Goal: Information Seeking & Learning: Learn about a topic

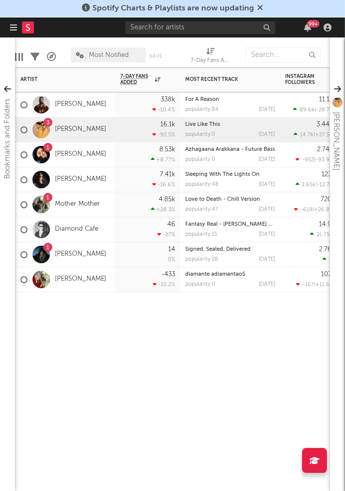
click at [122, 126] on div "16.1k -92.5 %" at bounding box center [147, 129] width 55 height 24
click at [75, 126] on link "[PERSON_NAME]" at bounding box center [80, 129] width 51 height 8
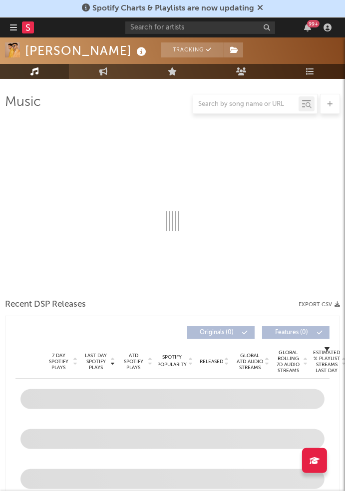
scroll to position [88, 0]
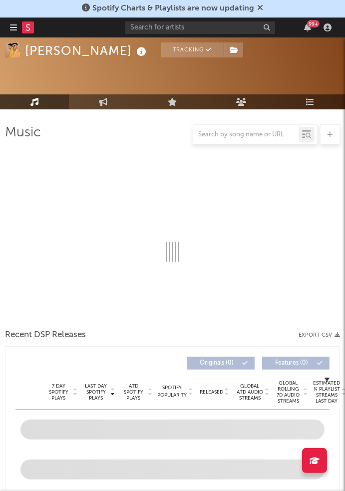
select select "6m"
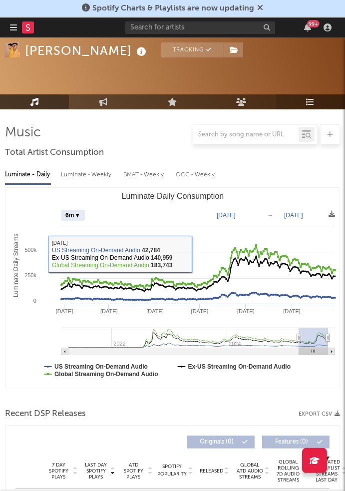
click at [318, 101] on link "Playlists/Charts" at bounding box center [310, 101] width 69 height 15
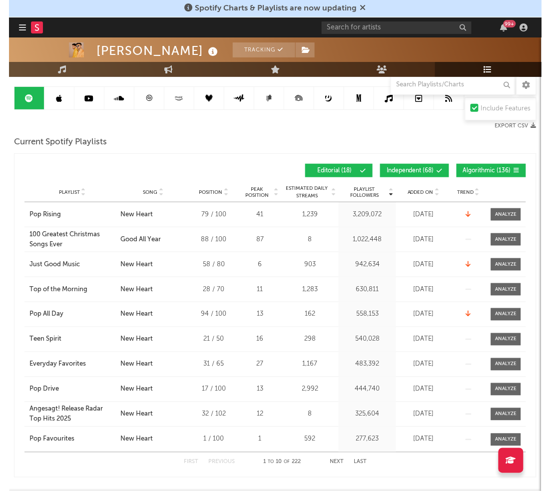
scroll to position [90, 0]
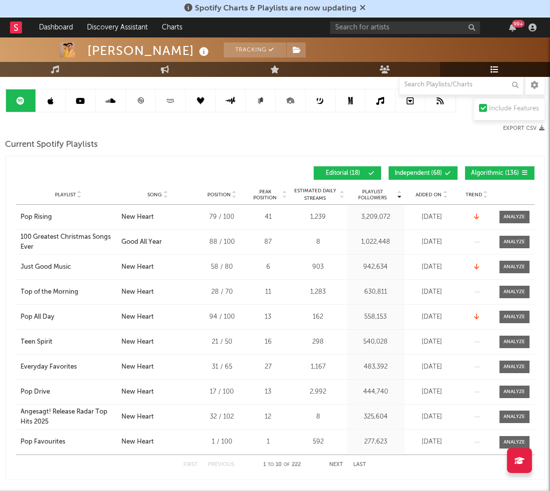
click at [345, 195] on icon at bounding box center [445, 197] width 5 height 4
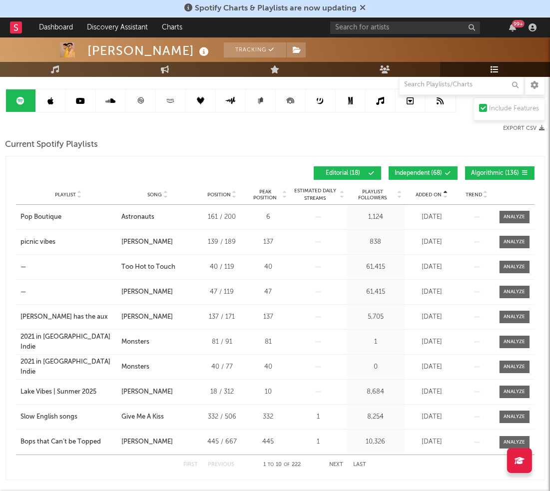
click at [345, 195] on icon at bounding box center [445, 197] width 5 height 4
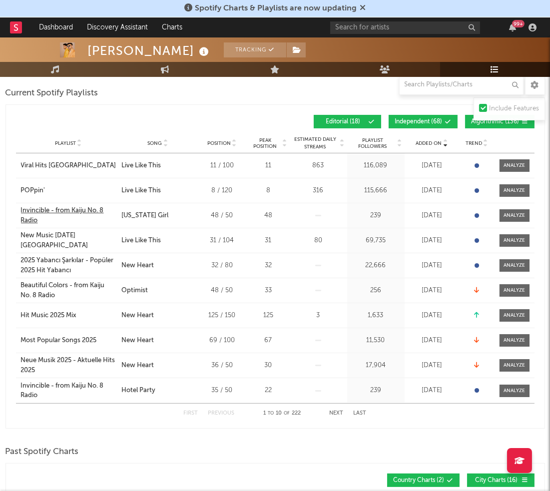
scroll to position [148, 0]
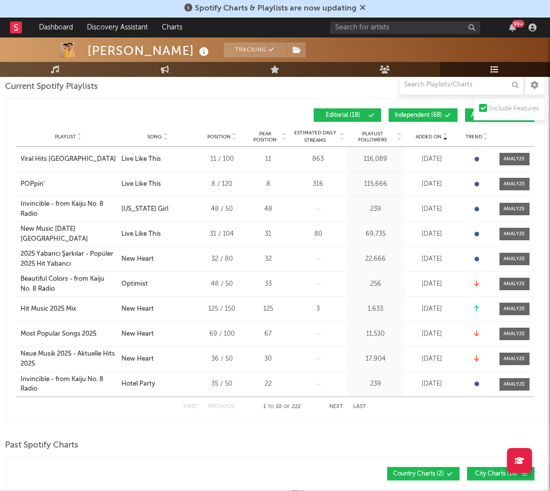
click at [345, 114] on span "Independent ( 68 )" at bounding box center [418, 115] width 47 height 6
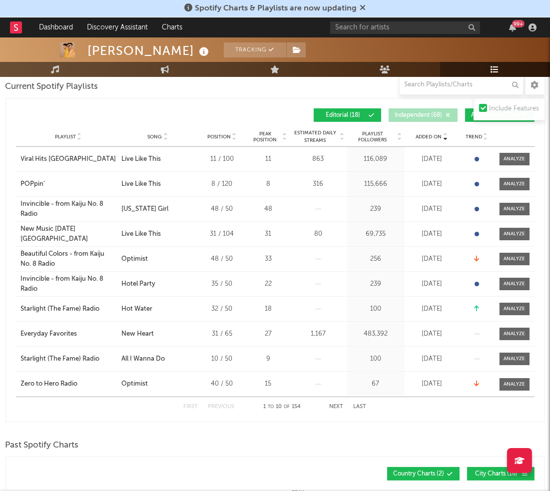
click at [345, 116] on span "Algorithmic ( 136 )" at bounding box center [496, 115] width 48 height 6
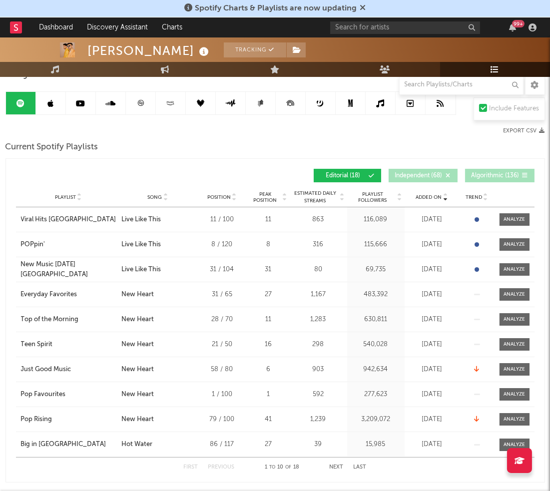
scroll to position [80, 0]
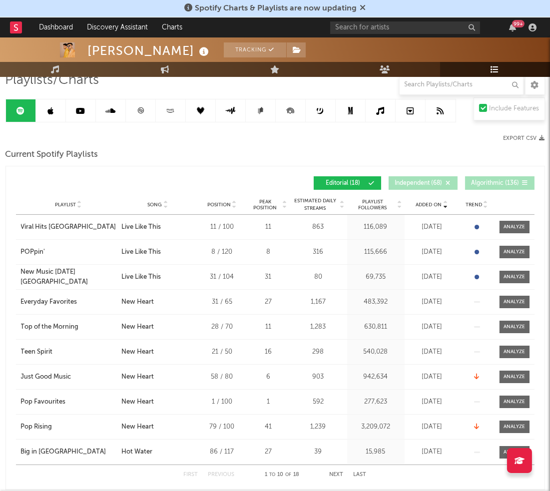
click at [56, 113] on link at bounding box center [51, 110] width 30 height 22
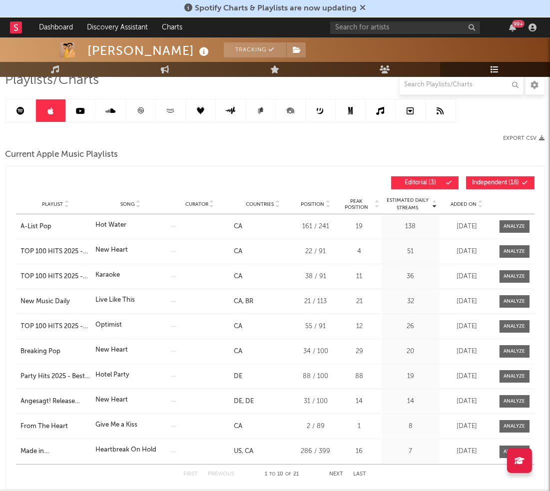
click at [345, 180] on span "Independent ( 18 )" at bounding box center [496, 183] width 47 height 6
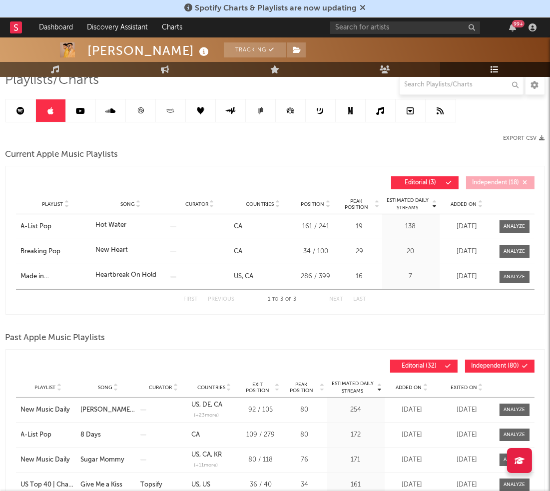
click at [345, 204] on span "Added On" at bounding box center [464, 204] width 26 height 6
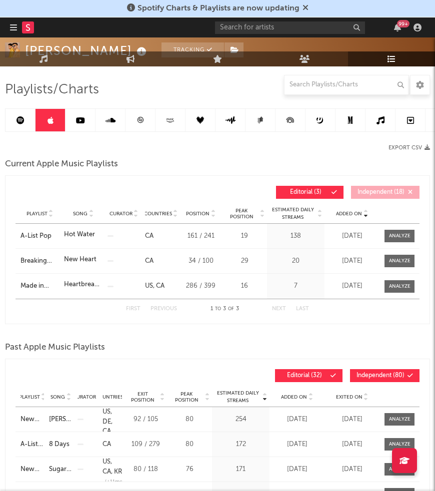
scroll to position [142, 0]
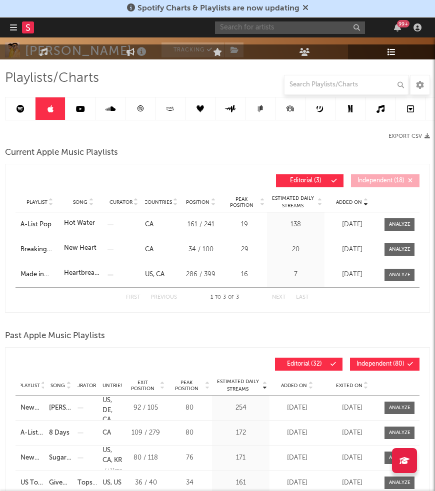
click at [298, 30] on input "text" at bounding box center [290, 27] width 150 height 12
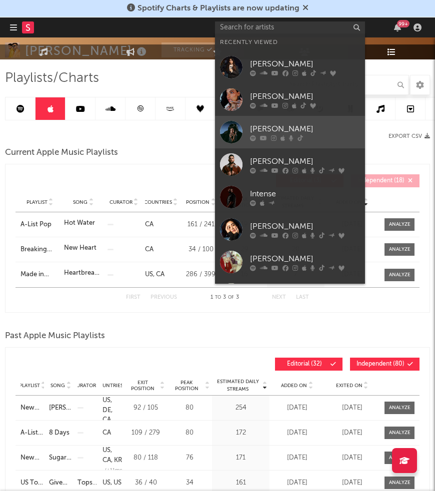
click at [301, 124] on div "[PERSON_NAME]" at bounding box center [305, 129] width 110 height 12
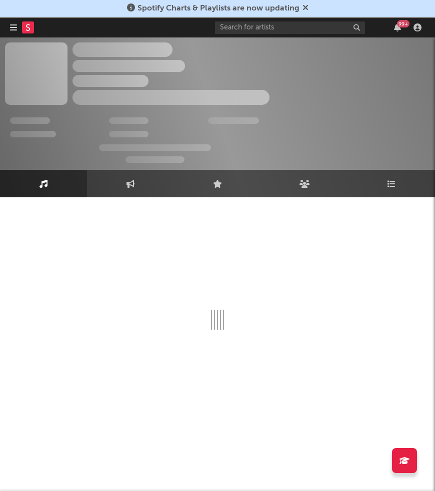
select select "6m"
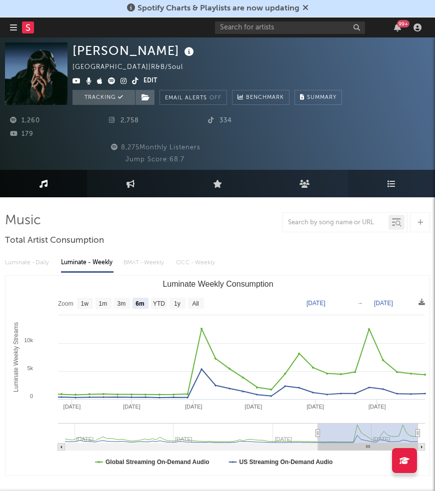
click at [345, 182] on link "Playlists/Charts" at bounding box center [391, 183] width 87 height 27
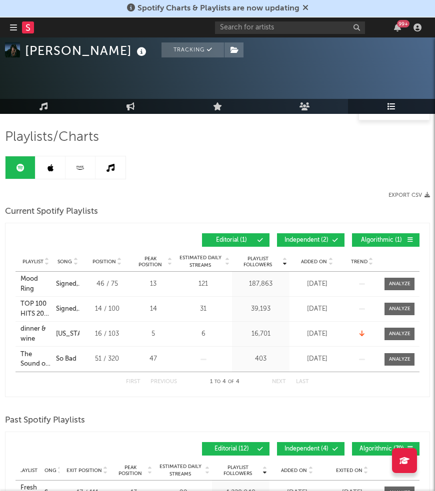
scroll to position [134, 0]
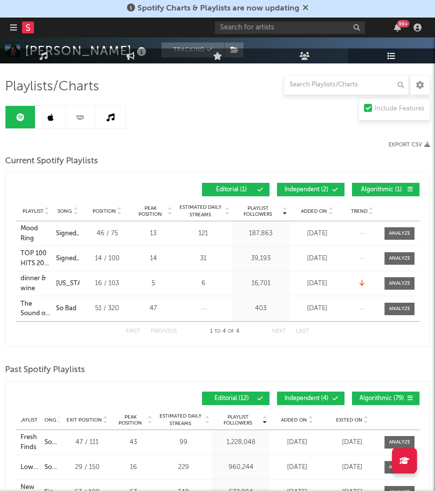
click at [345, 192] on button "Algorithmic ( 1 )" at bounding box center [385, 189] width 67 height 13
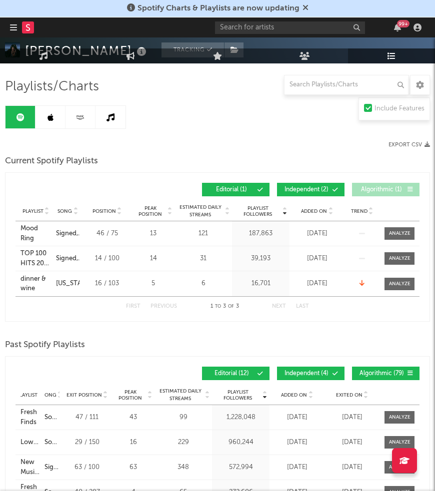
click at [317, 189] on span "Independent ( 2 )" at bounding box center [306, 190] width 46 height 6
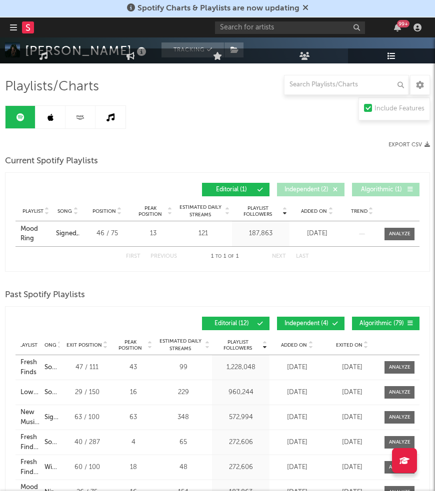
click at [321, 211] on span "Added On" at bounding box center [314, 211] width 26 height 6
click at [48, 119] on icon at bounding box center [50, 117] width 6 height 8
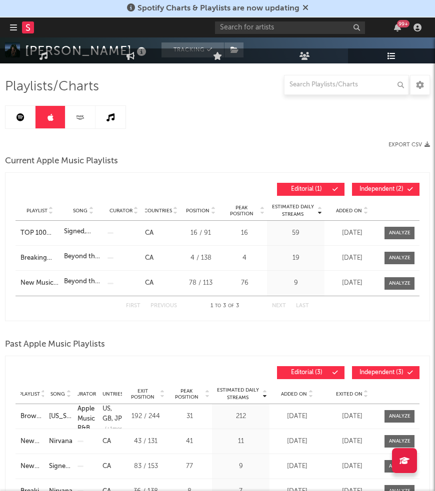
click at [345, 193] on button "Independent ( 2 )" at bounding box center [385, 189] width 67 height 13
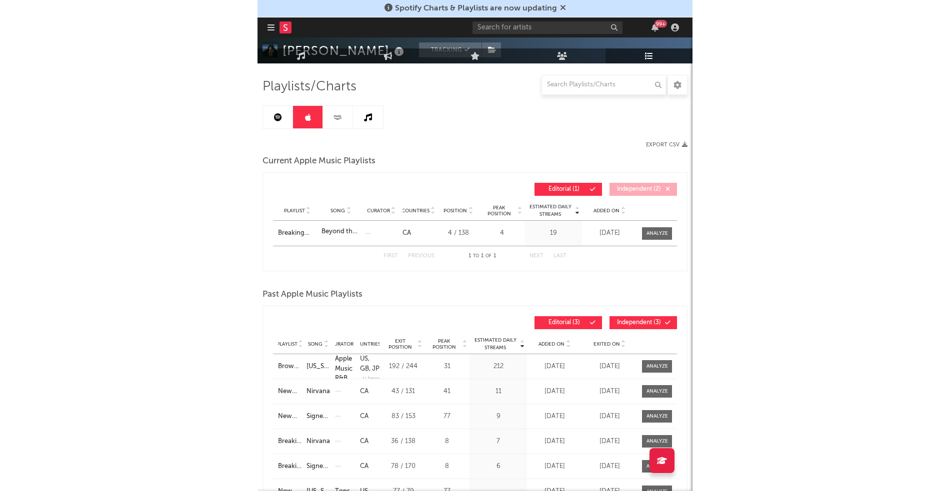
scroll to position [74, 0]
